Goal: Task Accomplishment & Management: Use online tool/utility

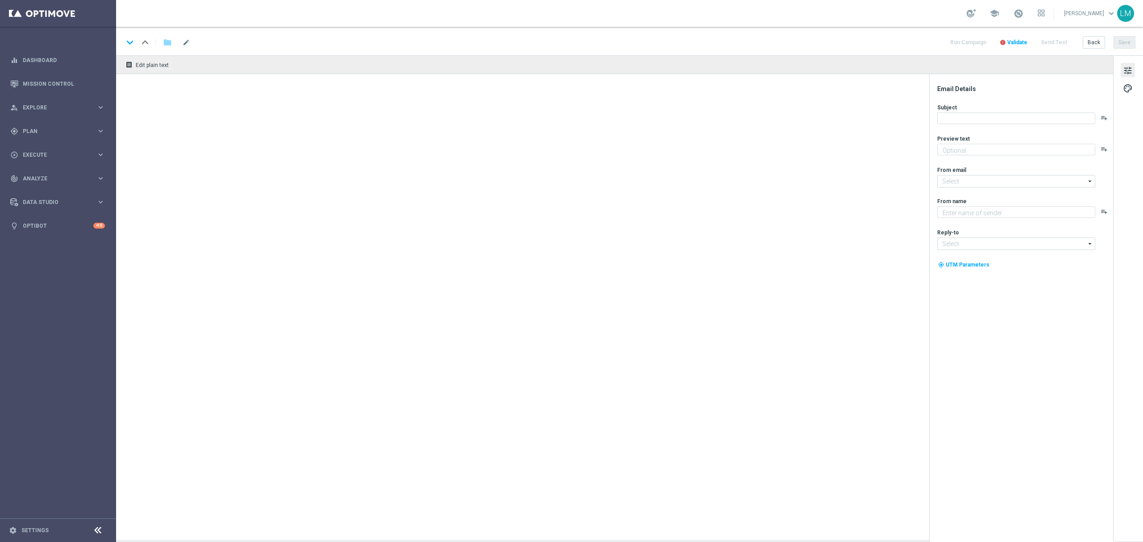
type textarea "Huge offer still available!"
type textarea "Lottoland"
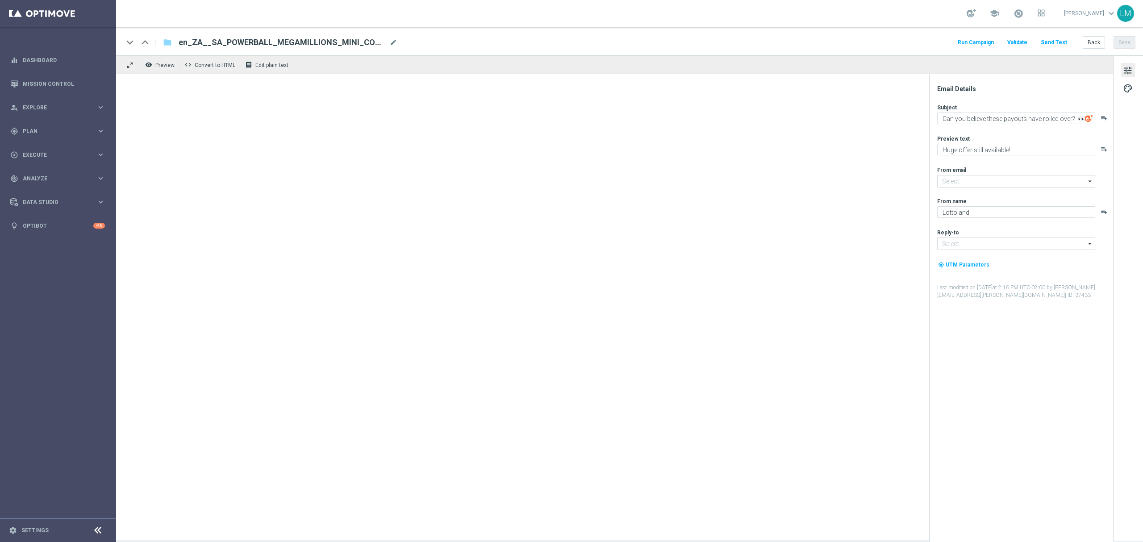
type input "[EMAIL_ADDRESS][DOMAIN_NAME]"
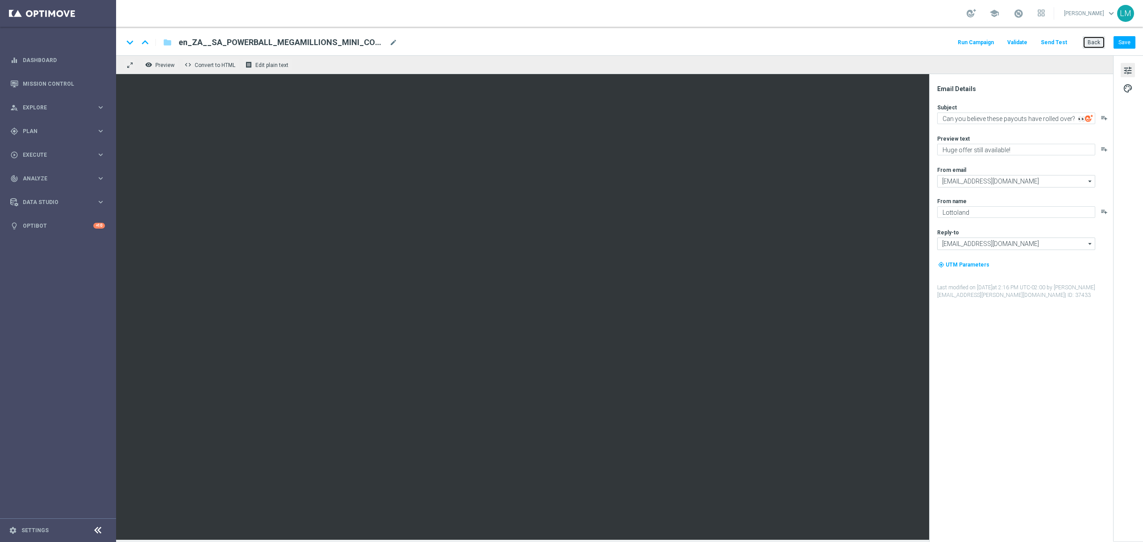
click at [1103, 38] on button "Back" at bounding box center [1094, 42] width 22 height 13
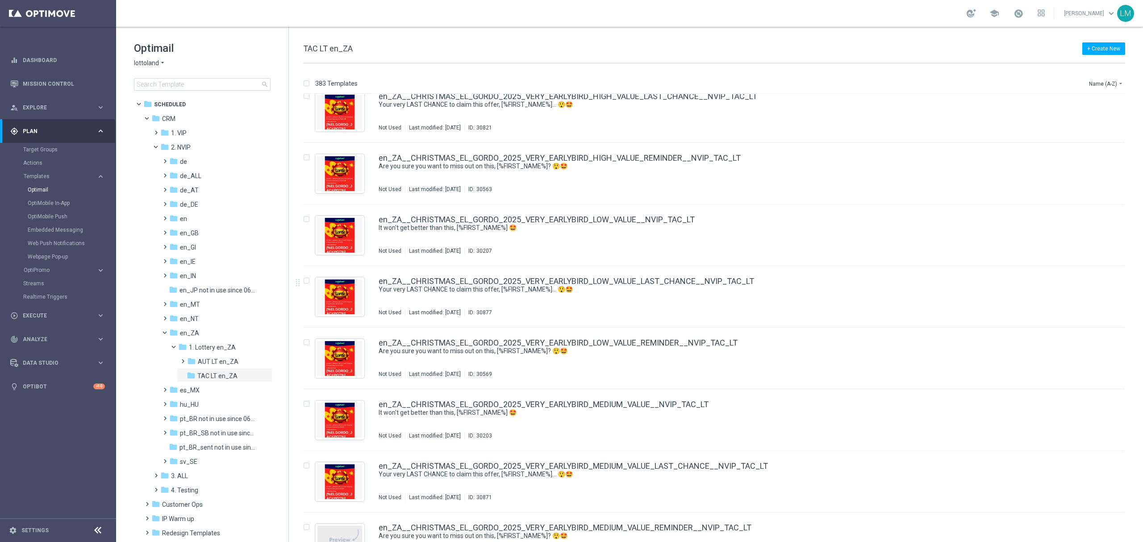
scroll to position [774, 0]
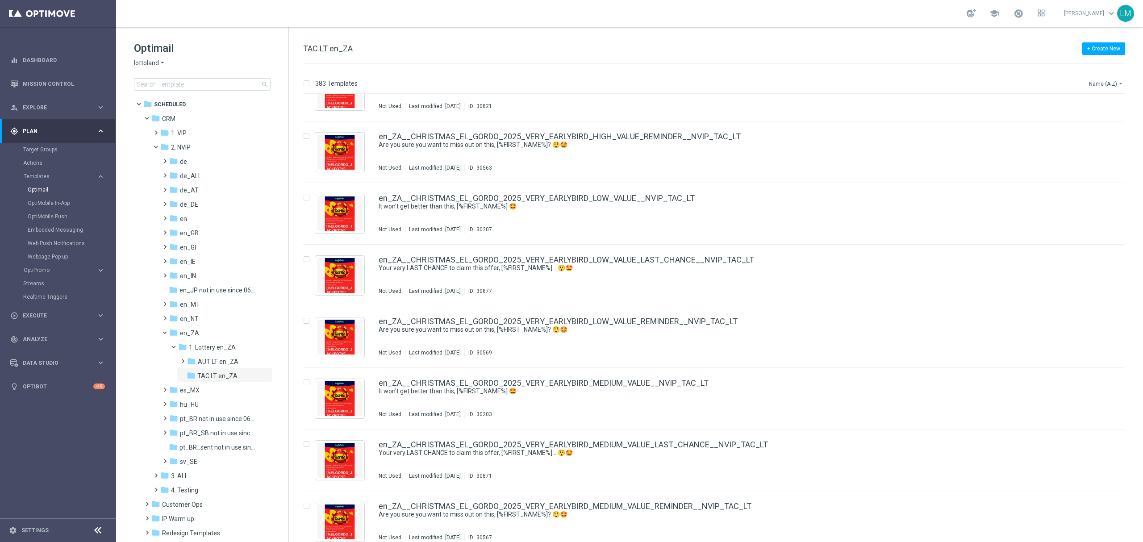
click at [1110, 82] on button "Name (A-Z) arrow_drop_down" at bounding box center [1106, 83] width 37 height 11
click at [1100, 124] on span "Date Modified (Newest)" at bounding box center [1091, 124] width 60 height 6
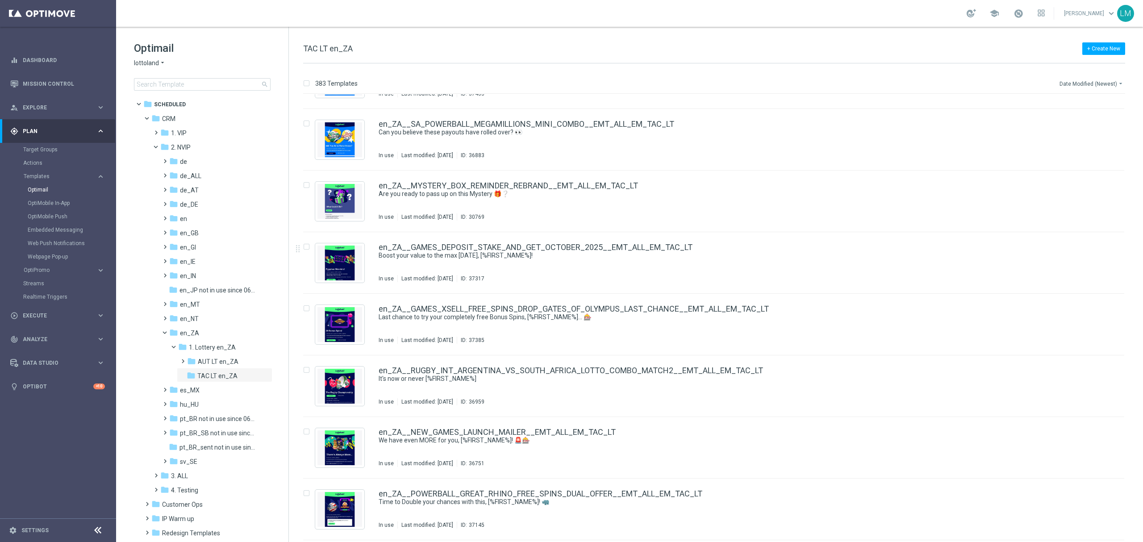
scroll to position [59, 0]
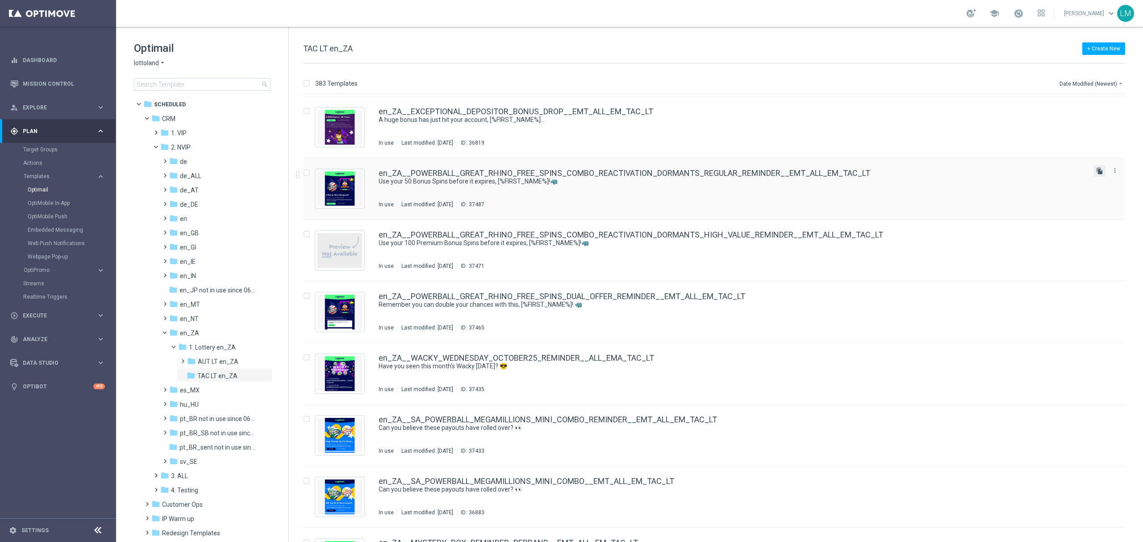
click at [1096, 172] on icon "file_copy" at bounding box center [1099, 170] width 7 height 7
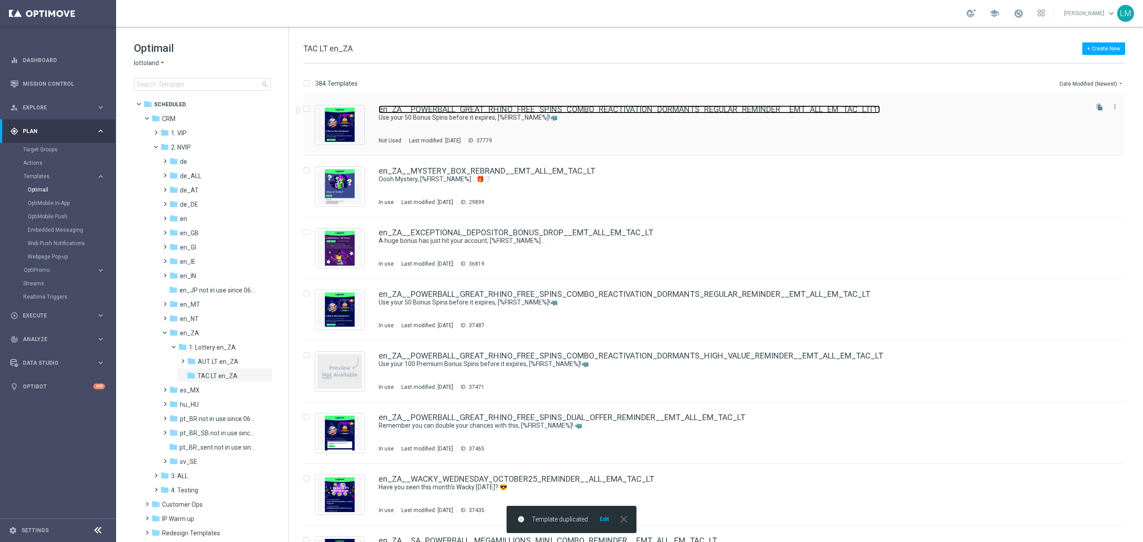
click at [647, 111] on link "en_ZA__POWERBALL_GREAT_RHINO_FREE_SPINS_COMBO_REACTIVATION_DORMANTS_REGULAR_REM…" at bounding box center [629, 109] width 501 height 8
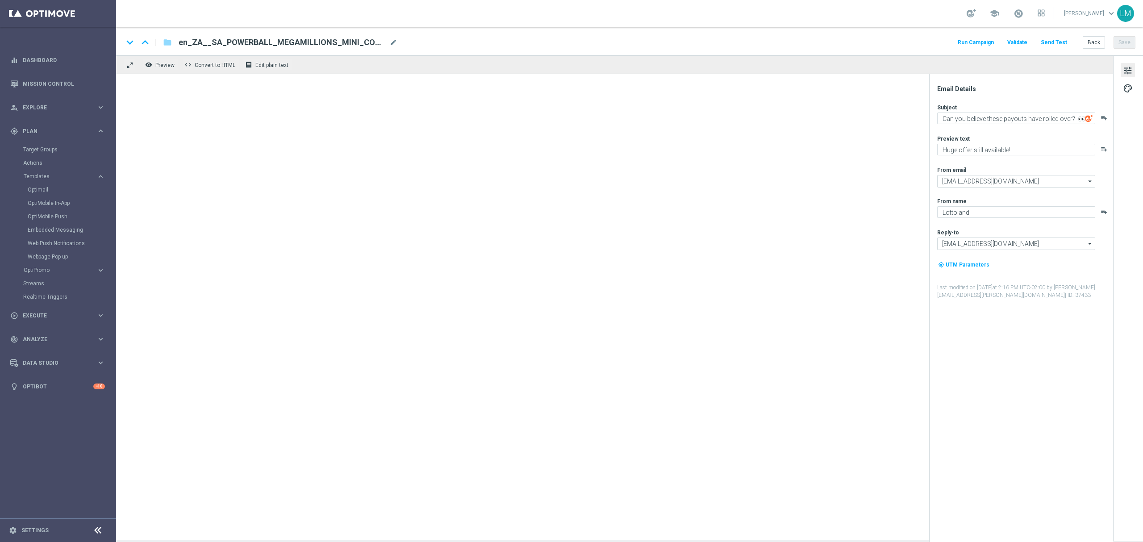
type textarea "Use your 50 Bonus Spins before it expires, [%FIRST_NAME%]!🦏"
type textarea "Your Power Play is still available..."
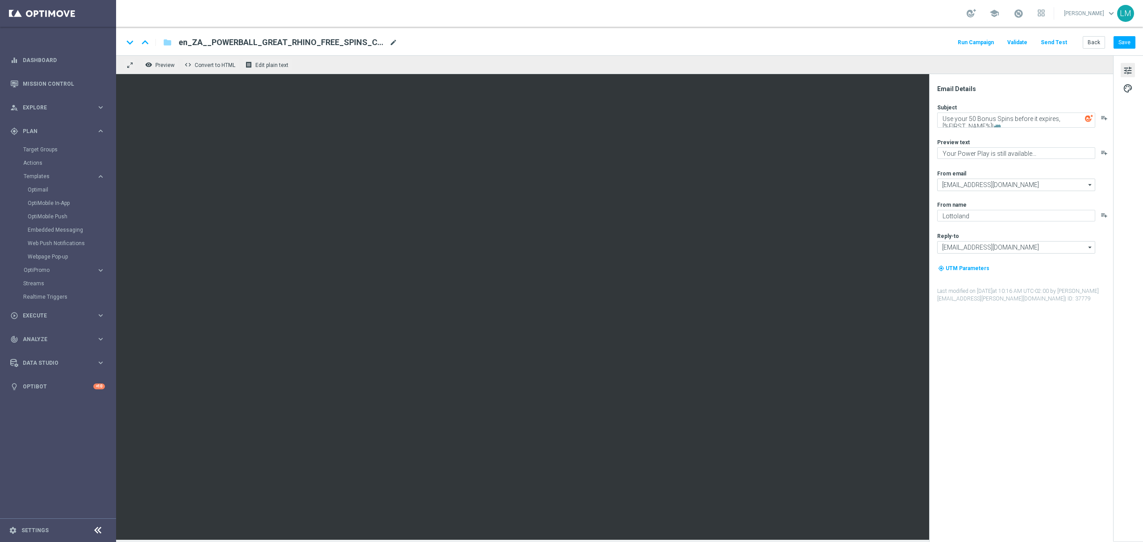
click at [393, 44] on span "mode_edit" at bounding box center [393, 42] width 8 height 8
paste input "EL_GORDO_EARLY_BIRD_FREE_SPINS_COMBO_NOT_PLAYED_THIS_YEAR_LOW_VALUE__EMT_ALL_EM…"
type input "en_ZA__EL_GORDO_EARLY_BIRD_FREE_SPINS_COMBO_NOT_PLAYED_THIS_YEAR_LOW_VALUE__EMT…"
click at [383, 56] on div "remove_red_eye Preview code Convert to HTML receipt Edit plain text" at bounding box center [614, 64] width 997 height 19
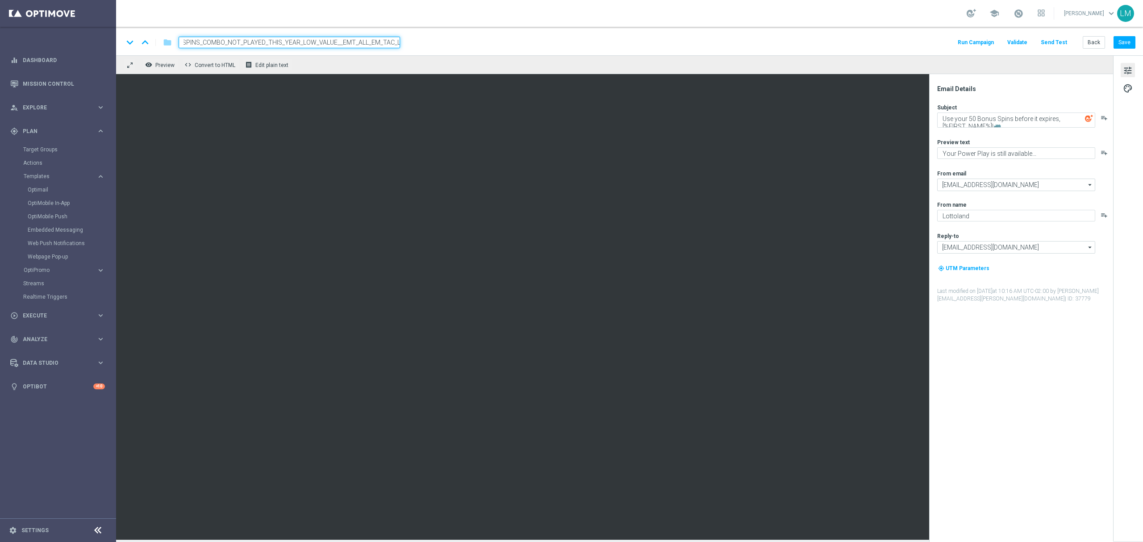
scroll to position [0, 0]
click at [472, 38] on div "keyboard_arrow_down keyboard_arrow_up folder en_ZA__EL_GORDO_EARLY_BIRD_FREE_SP…" at bounding box center [629, 43] width 1012 height 12
click at [445, 65] on div "remove_red_eye Preview code Convert to HTML receipt Edit plain text" at bounding box center [614, 64] width 997 height 19
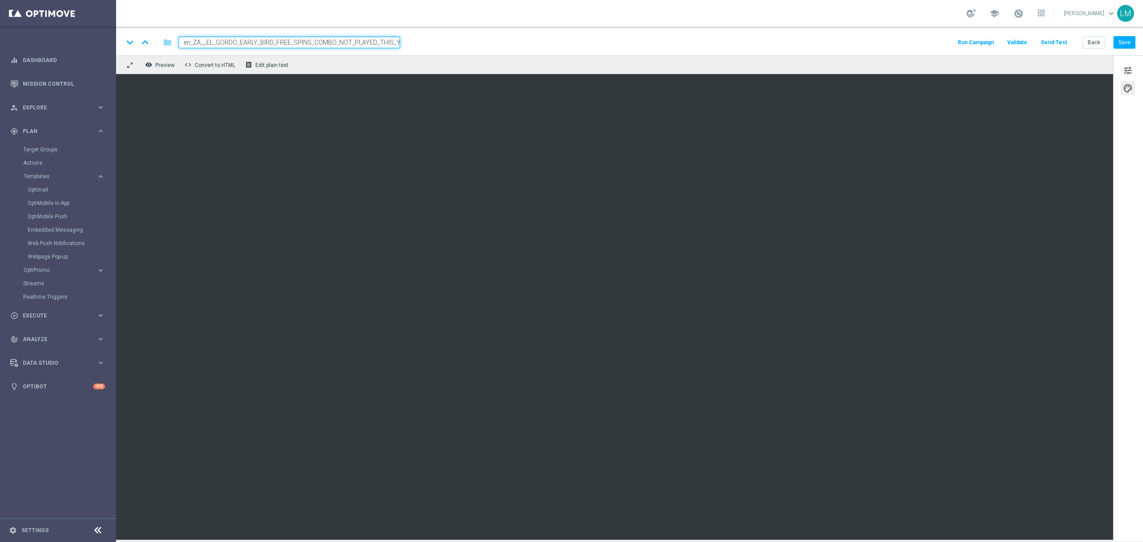
click at [424, 70] on div "remove_red_eye Preview code Convert to HTML receipt Edit plain text" at bounding box center [614, 64] width 997 height 19
click at [417, 44] on div "keyboard_arrow_down keyboard_arrow_up folder en_ZA__EL_GORDO_EARLY_BIRD_FREE_SP…" at bounding box center [629, 43] width 1012 height 12
click at [382, 43] on input "en_ZA__EL_GORDO_EARLY_BIRD_FREE_SPINS_COMBO_NOT_PLAYED_THIS_YEAR_LOW_VALUE__EMT…" at bounding box center [289, 43] width 221 height 12
click at [370, 66] on div "remove_red_eye Preview code Convert to HTML receipt Edit plain text" at bounding box center [614, 64] width 997 height 19
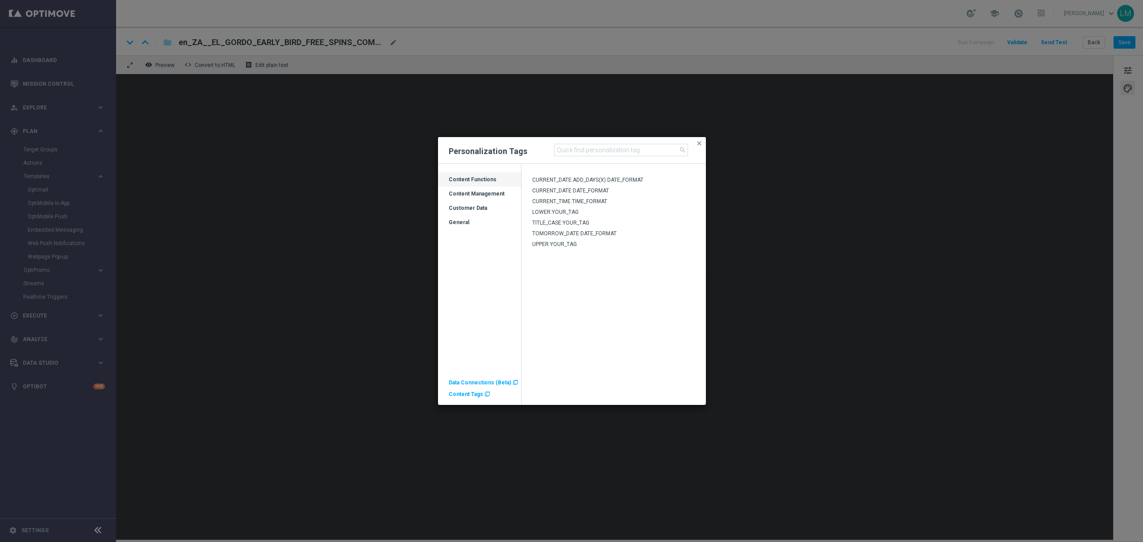
click at [472, 211] on div "Customer Data" at bounding box center [479, 211] width 83 height 14
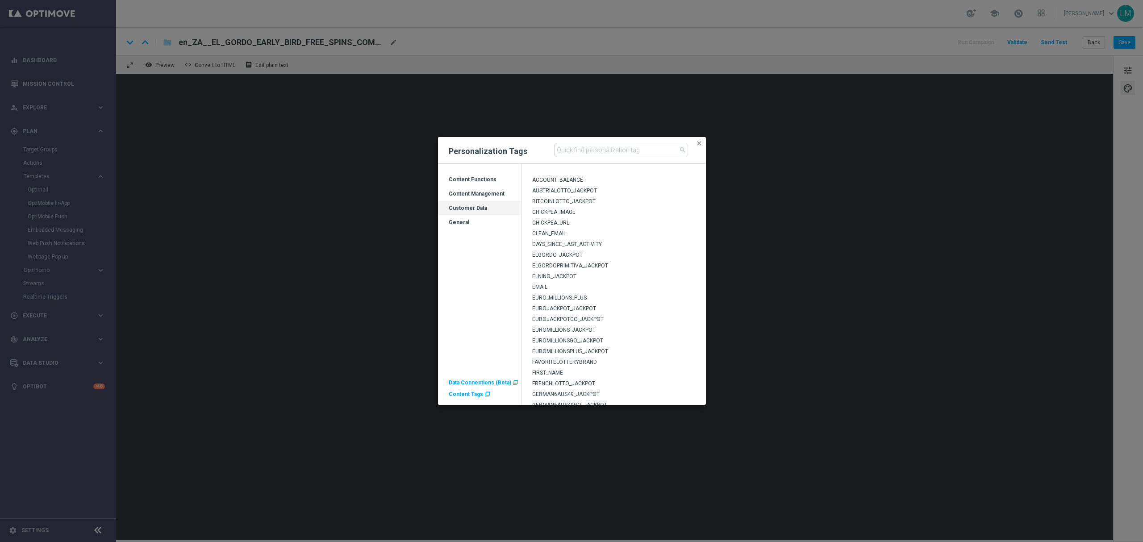
click at [565, 256] on span "ELGORDO_JACKPOT" at bounding box center [557, 255] width 50 height 6
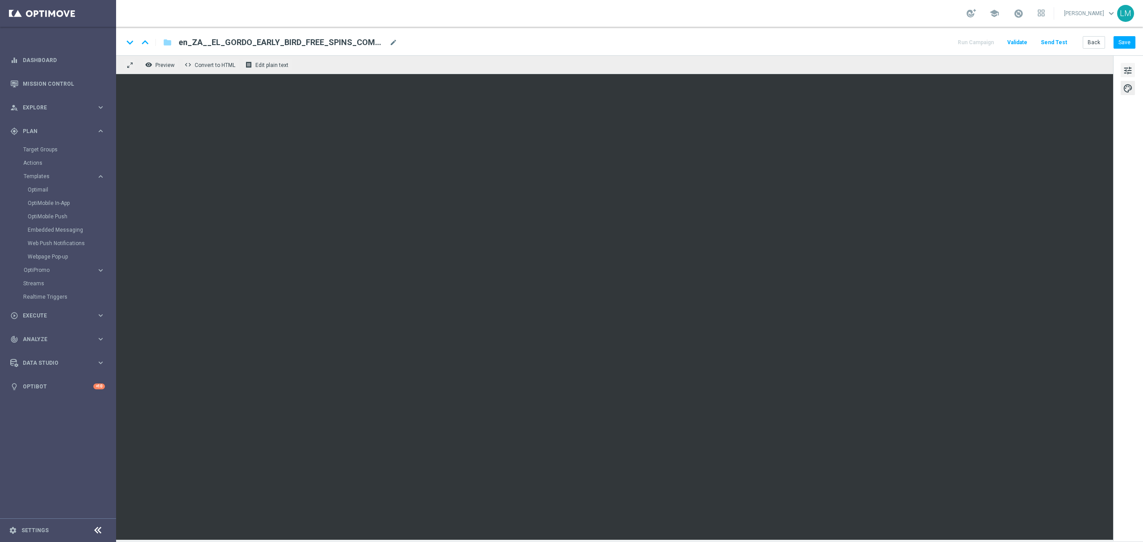
click at [1124, 66] on span "tune" at bounding box center [1128, 71] width 10 height 12
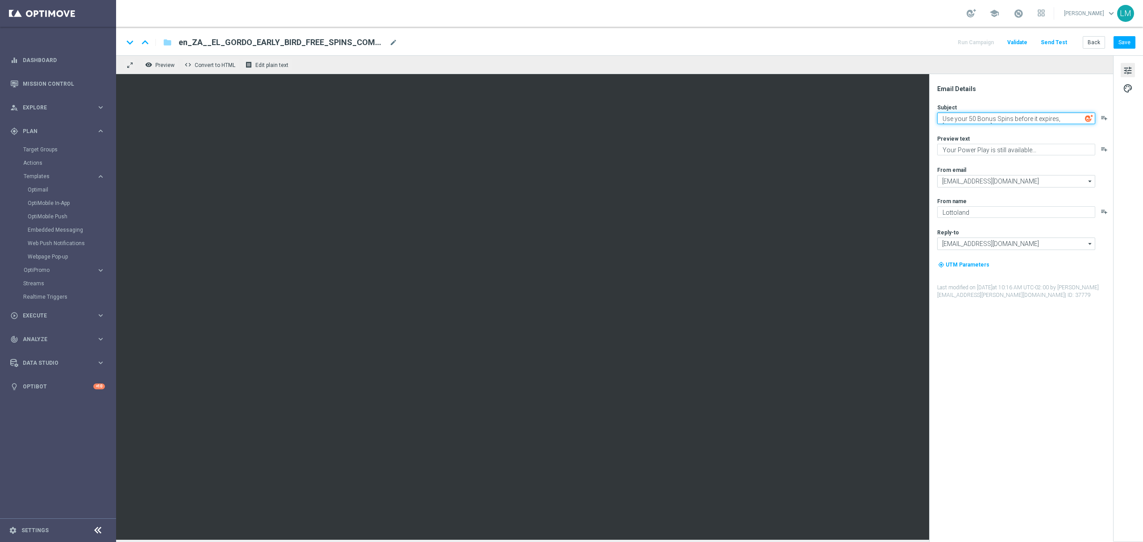
click at [1064, 120] on textarea "Use your 50 Bonus Spins before it expires, [%FIRST_NAME%]!🦏" at bounding box center [1016, 119] width 158 height 12
click at [1004, 124] on textarea "Use your 50 Bonus Spins before it expires, [%FIRST_NAME%]!🦏" at bounding box center [1016, 119] width 158 height 12
click at [1048, 119] on textarea "100 Premium Bonus Spins are waiting for you when you bet on El Gordo, [%FIRST_N…" at bounding box center [1016, 120] width 158 height 15
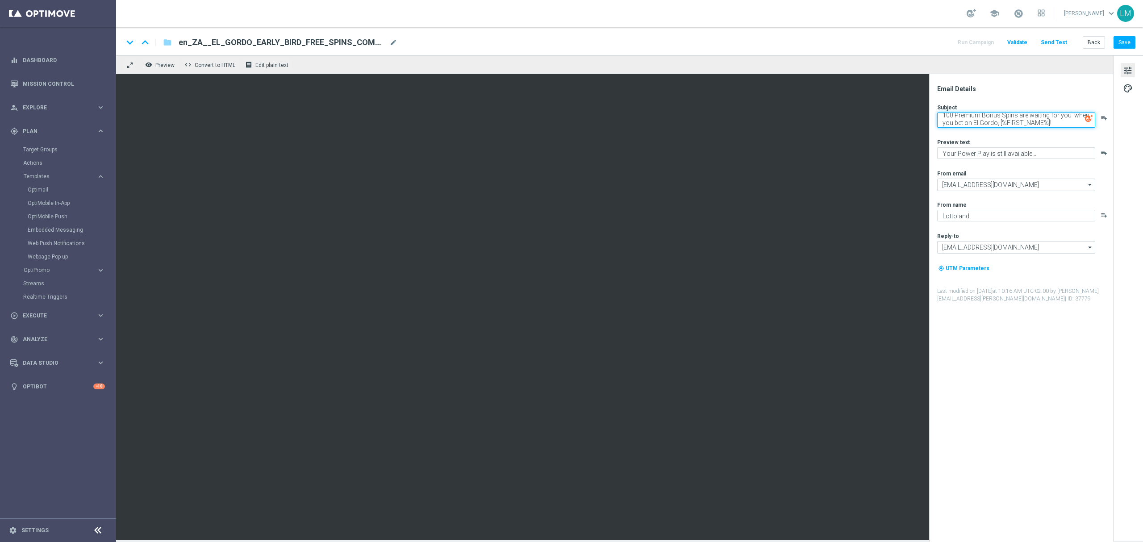
type textarea "100 Premium Bonus Spins are waiting for you when you bet on El Gordo, [%FIRST_N…"
click at [992, 156] on textarea "Your Power Play is still available..." at bounding box center [1016, 153] width 158 height 12
type textarea "Get your El Gordo early!"
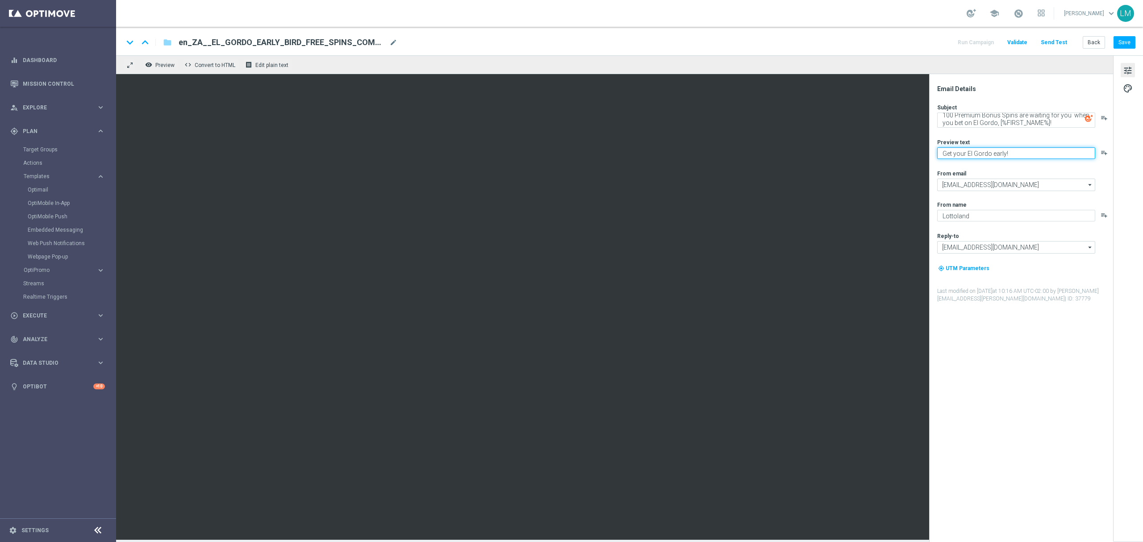
click at [985, 150] on textarea "Get your El Gordo early!" at bounding box center [1016, 153] width 158 height 12
click at [983, 152] on textarea "Get your El Gordo early!" at bounding box center [1016, 153] width 158 height 12
click at [1004, 155] on textarea "Get your El Gordo early!" at bounding box center [1016, 153] width 158 height 12
click at [984, 126] on textarea "100 Premium Bonus Spins are waiting for you when you bet on El Gordo, [%FIRST_N…" at bounding box center [1016, 120] width 158 height 15
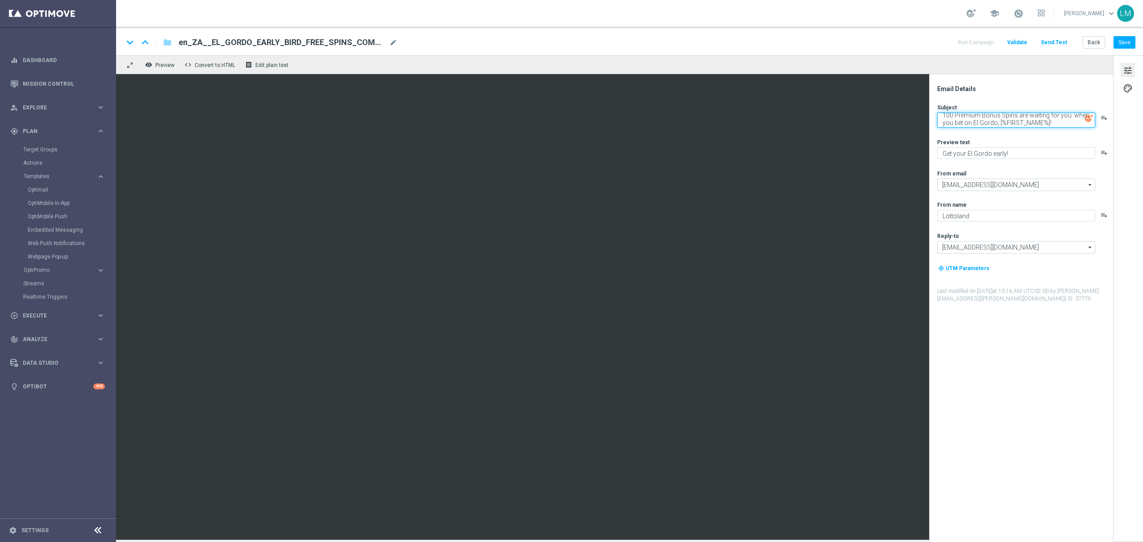
click at [984, 126] on textarea "100 Premium Bonus Spins are waiting for you when you bet on El Gordo, [%FIRST_N…" at bounding box center [1016, 120] width 158 height 15
click at [1054, 125] on textarea "100 Premium Bonus Spins are waiting for you when you bet on El Gordo, [%FIRST_N…" at bounding box center [1016, 120] width 158 height 15
type textarea "100 Premium Bonus Spins are waiting for you when you bet on El Gordo, [%FIRST_N…"
click at [978, 160] on div "Subject 100 Premium Bonus Spins are waiting for you when you bet on El Gordo, […" at bounding box center [1024, 203] width 175 height 199
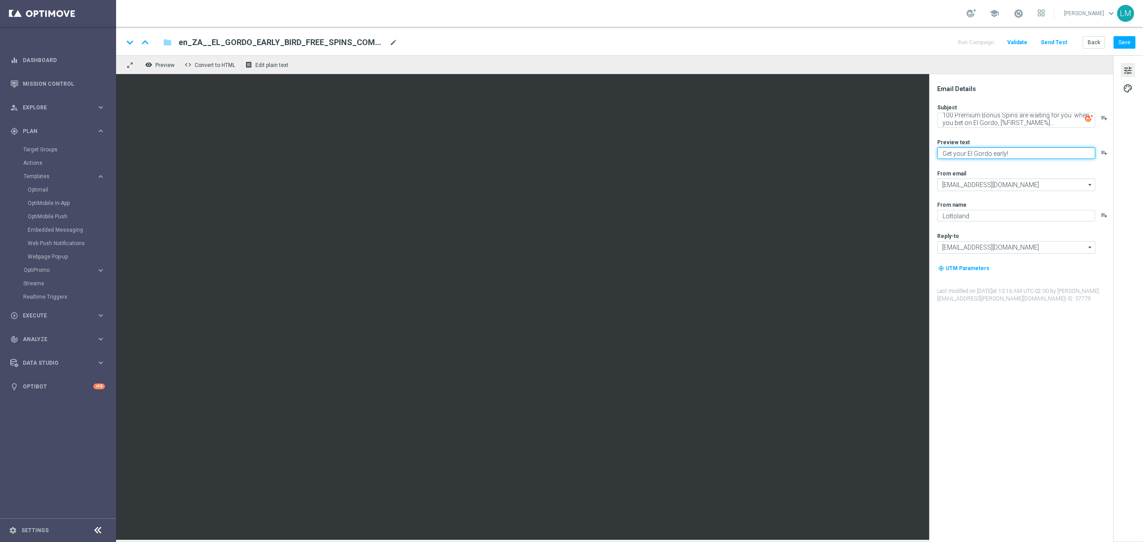
click at [978, 156] on textarea "Get your El Gordo early!" at bounding box center [1016, 153] width 158 height 12
click at [1117, 41] on button "Save" at bounding box center [1125, 42] width 22 height 13
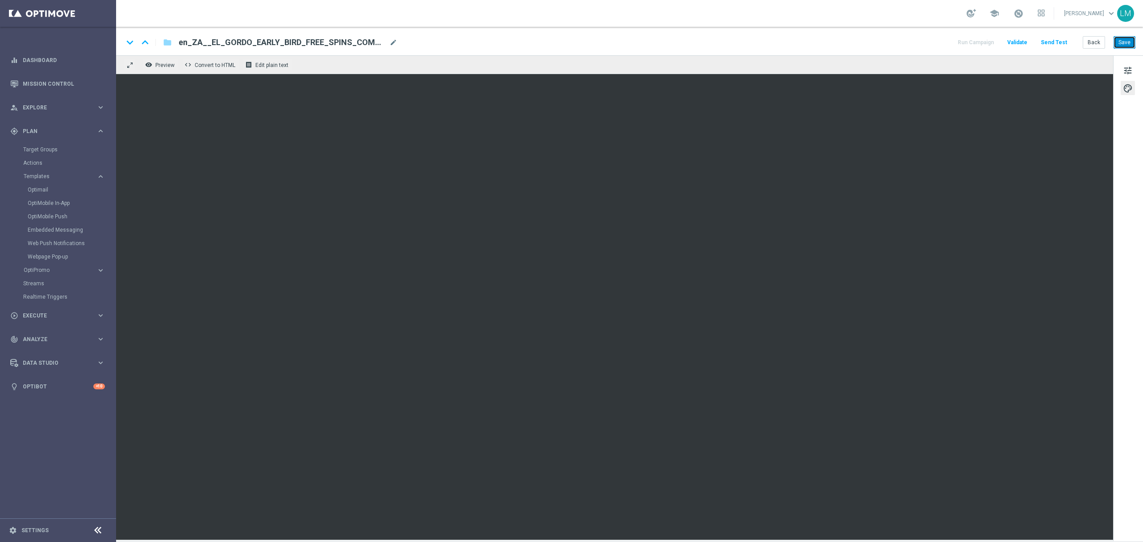
click at [1129, 42] on button "Save" at bounding box center [1125, 42] width 22 height 13
click at [1126, 43] on button "Save" at bounding box center [1125, 42] width 22 height 13
click at [1131, 40] on button "Save" at bounding box center [1125, 42] width 22 height 13
click at [1131, 67] on span "tune" at bounding box center [1128, 71] width 10 height 12
click at [1047, 45] on button "Send Test" at bounding box center [1053, 43] width 29 height 12
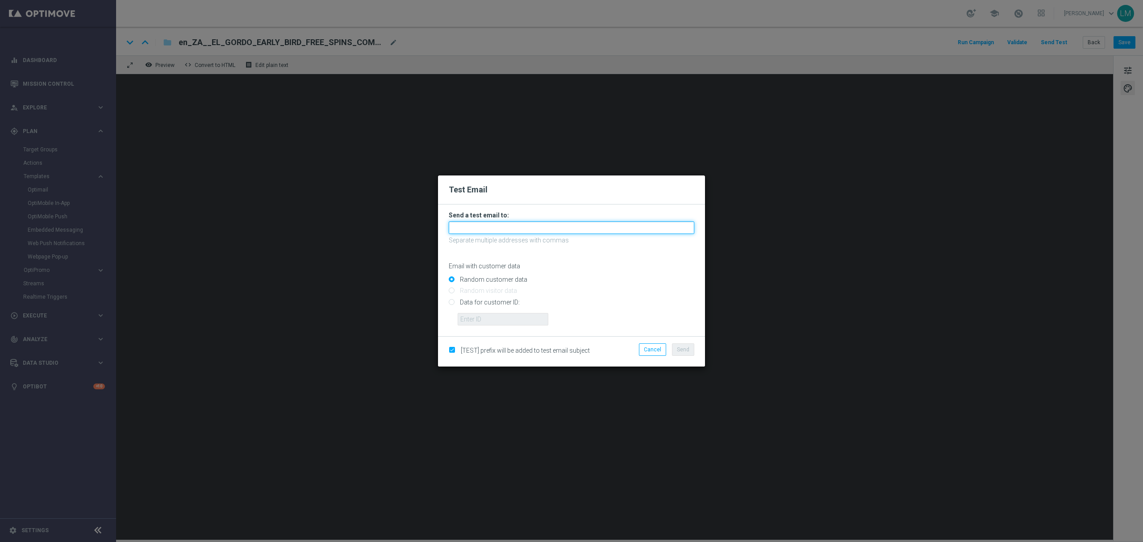
click at [542, 231] on input "text" at bounding box center [572, 227] width 246 height 13
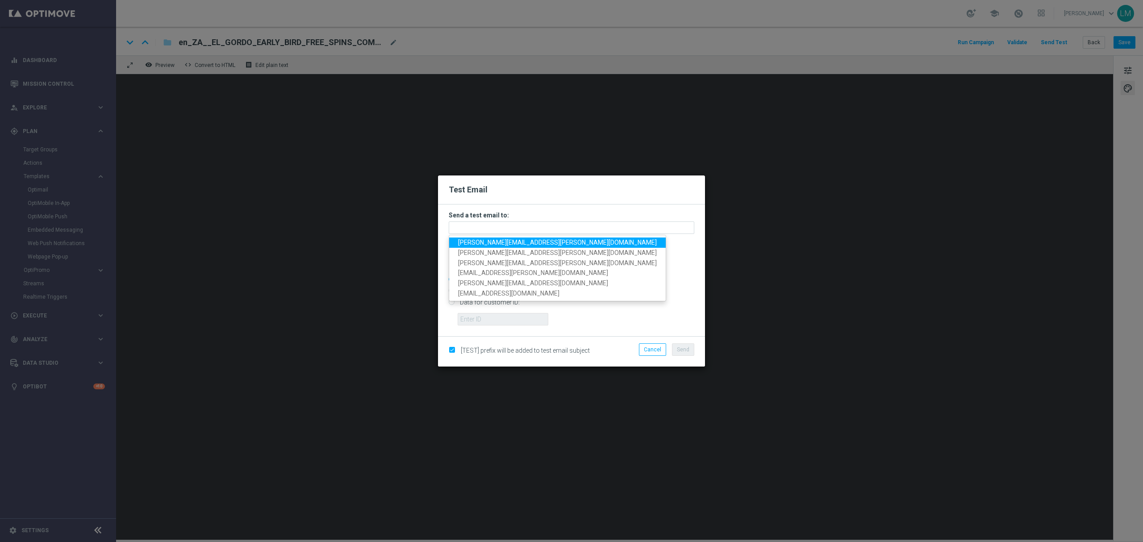
click at [531, 245] on span "[PERSON_NAME][EMAIL_ADDRESS][PERSON_NAME][DOMAIN_NAME]" at bounding box center [557, 242] width 199 height 7
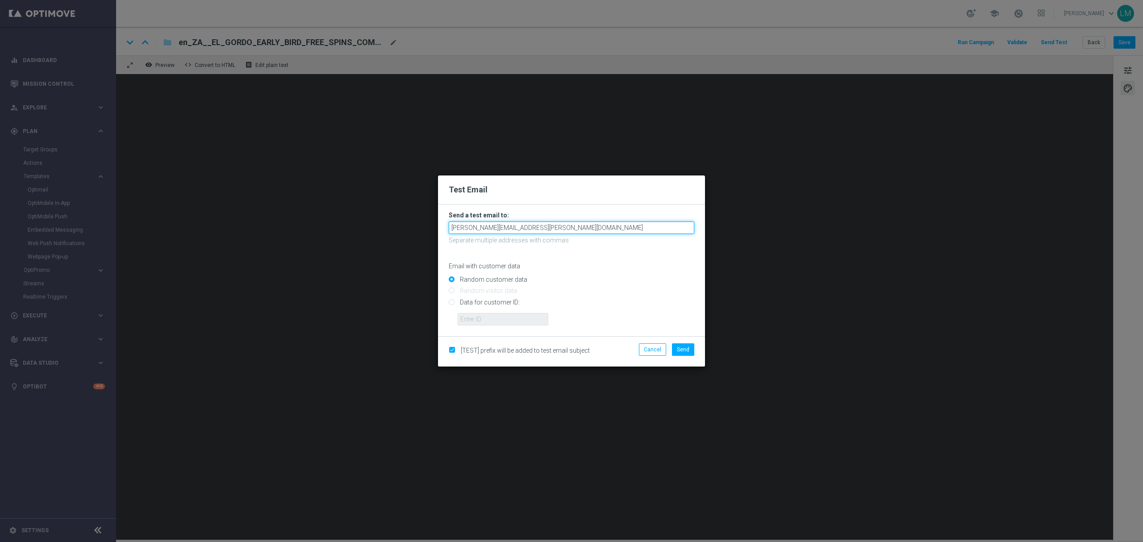
click at [567, 233] on input "[PERSON_NAME][EMAIL_ADDRESS][PERSON_NAME][DOMAIN_NAME]" at bounding box center [572, 227] width 246 height 13
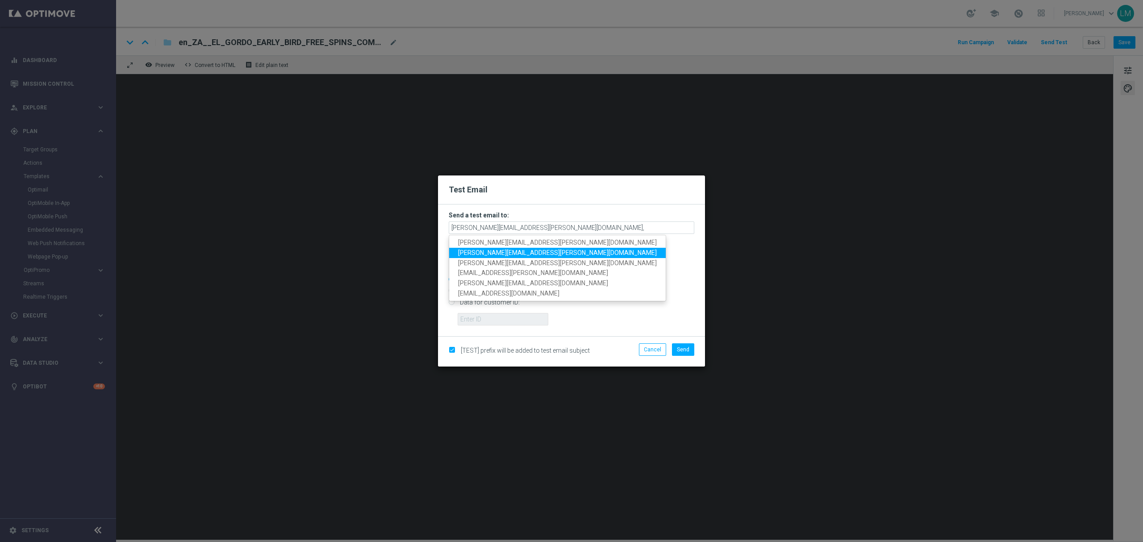
click at [517, 248] on link "[PERSON_NAME][EMAIL_ADDRESS][PERSON_NAME][DOMAIN_NAME]" at bounding box center [557, 253] width 217 height 10
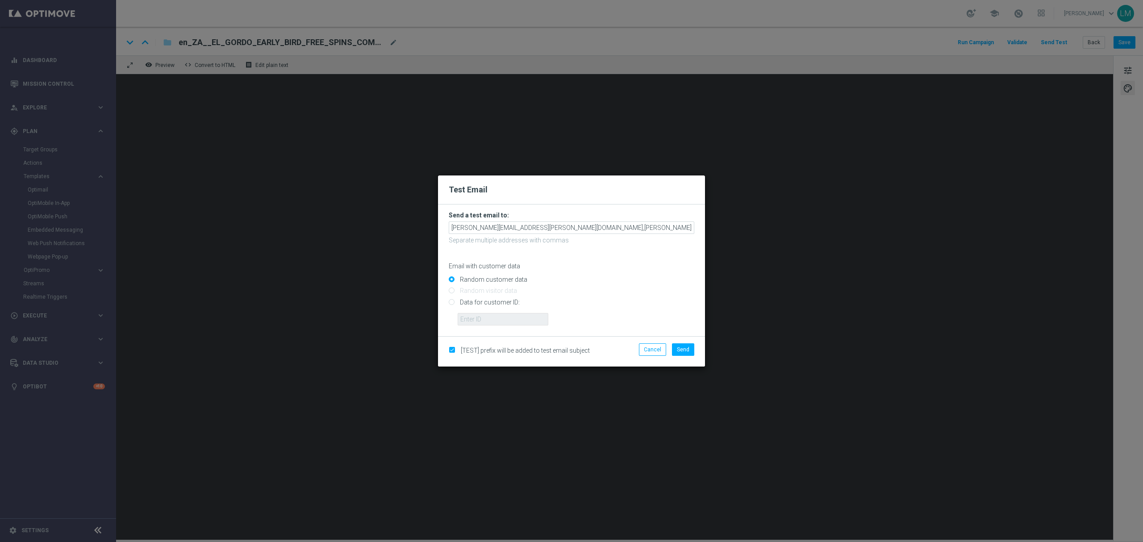
click at [642, 220] on form "Send a test email to: [PERSON_NAME][EMAIL_ADDRESS][PERSON_NAME][DOMAIN_NAME],[P…" at bounding box center [572, 268] width 246 height 114
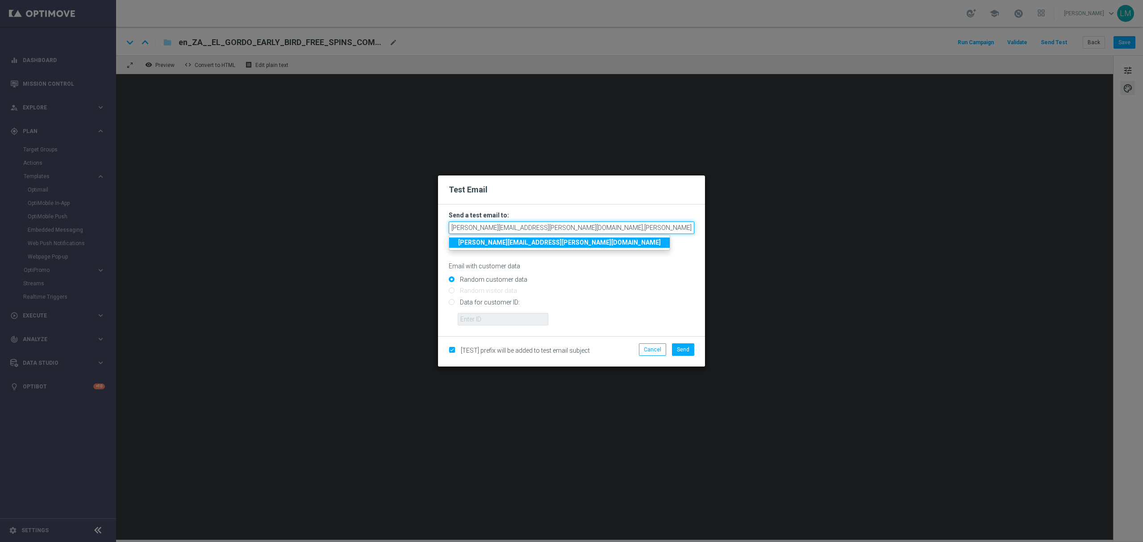
click at [638, 227] on input "[PERSON_NAME][EMAIL_ADDRESS][PERSON_NAME][DOMAIN_NAME],[PERSON_NAME][DOMAIN_NAM…" at bounding box center [572, 227] width 246 height 13
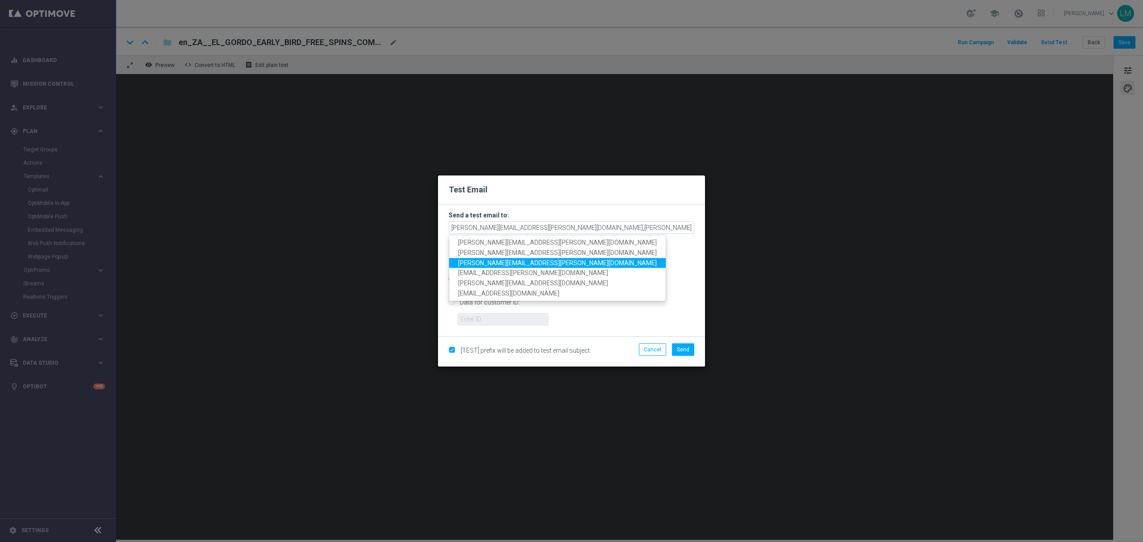
click at [505, 259] on span "[PERSON_NAME][EMAIL_ADDRESS][PERSON_NAME][DOMAIN_NAME]" at bounding box center [557, 262] width 199 height 7
type input "[PERSON_NAME][EMAIL_ADDRESS][PERSON_NAME][DOMAIN_NAME],[PERSON_NAME][DOMAIN_NAM…"
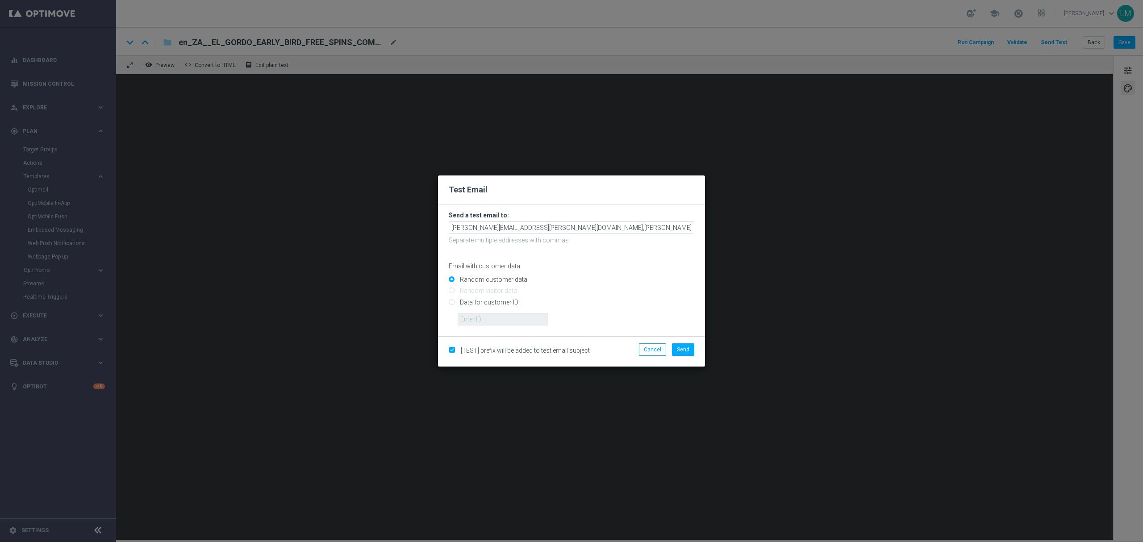
click at [495, 300] on input "Data for customer ID:" at bounding box center [572, 306] width 246 height 13
radio input "true"
click at [491, 320] on input "text" at bounding box center [503, 319] width 91 height 13
type input "10505907"
click at [677, 352] on span "Send" at bounding box center [683, 349] width 13 height 6
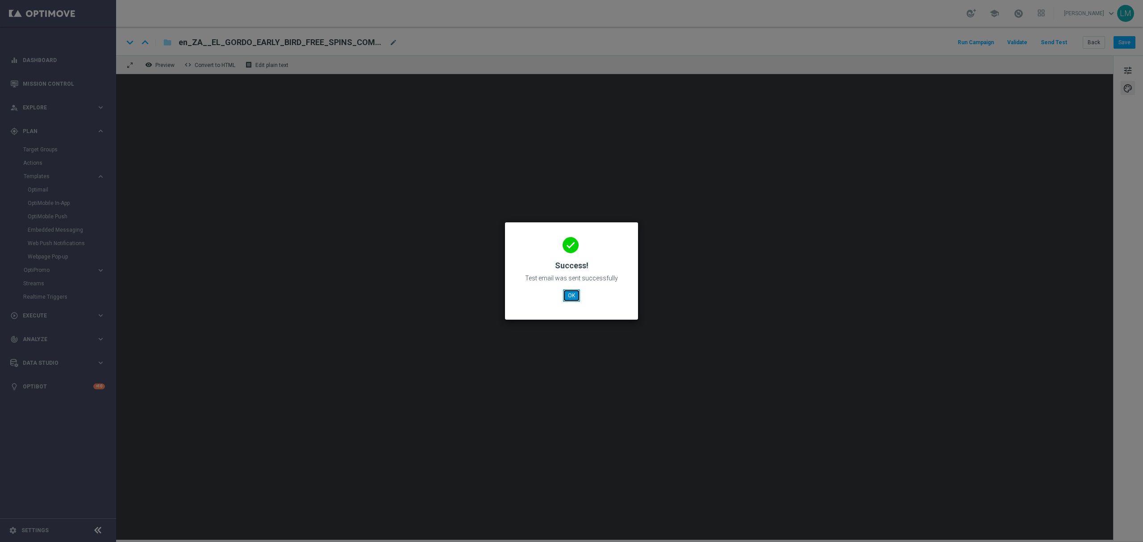
click at [565, 293] on button "OK" at bounding box center [571, 295] width 17 height 13
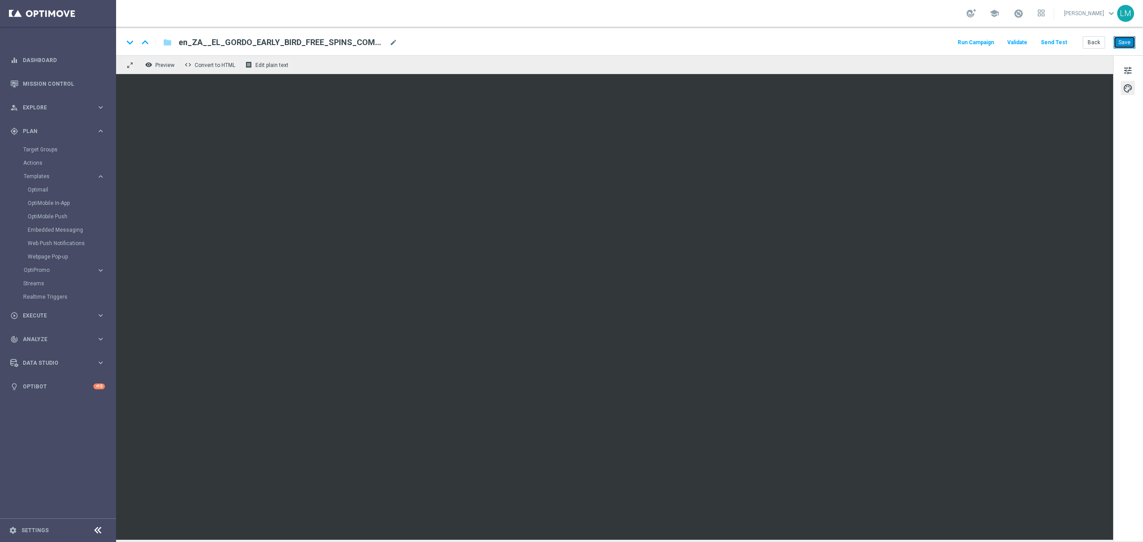
click at [1117, 45] on button "Save" at bounding box center [1125, 42] width 22 height 13
